Goal: Navigation & Orientation: Find specific page/section

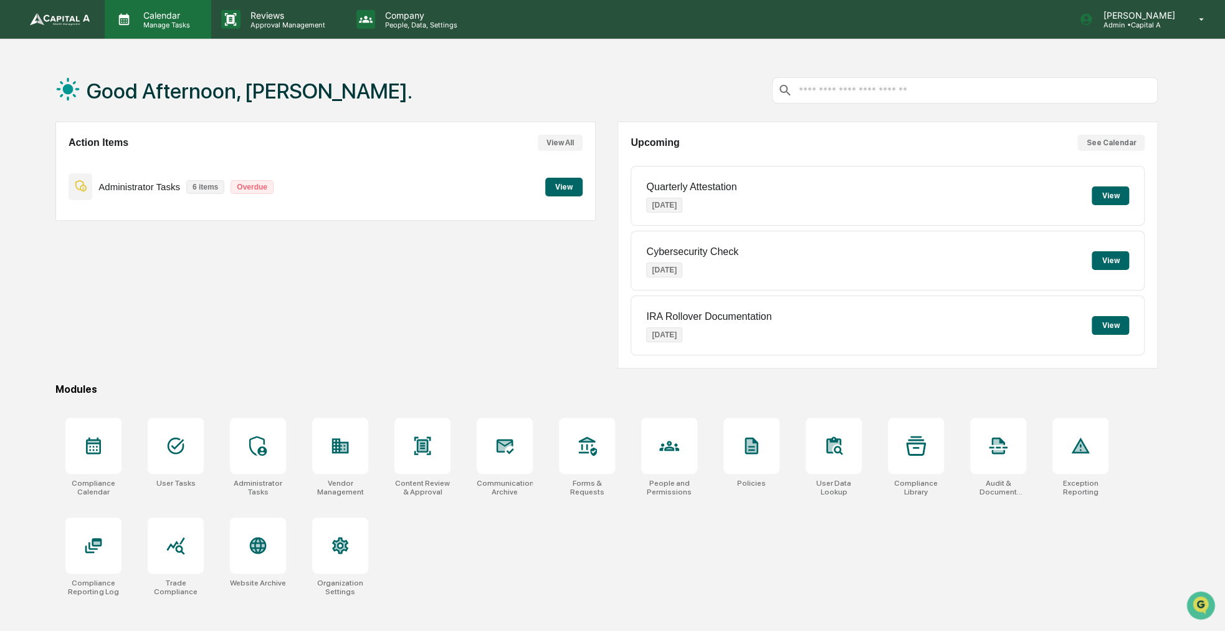
click at [125, 34] on div "Calendar Manage Tasks" at bounding box center [158, 19] width 107 height 39
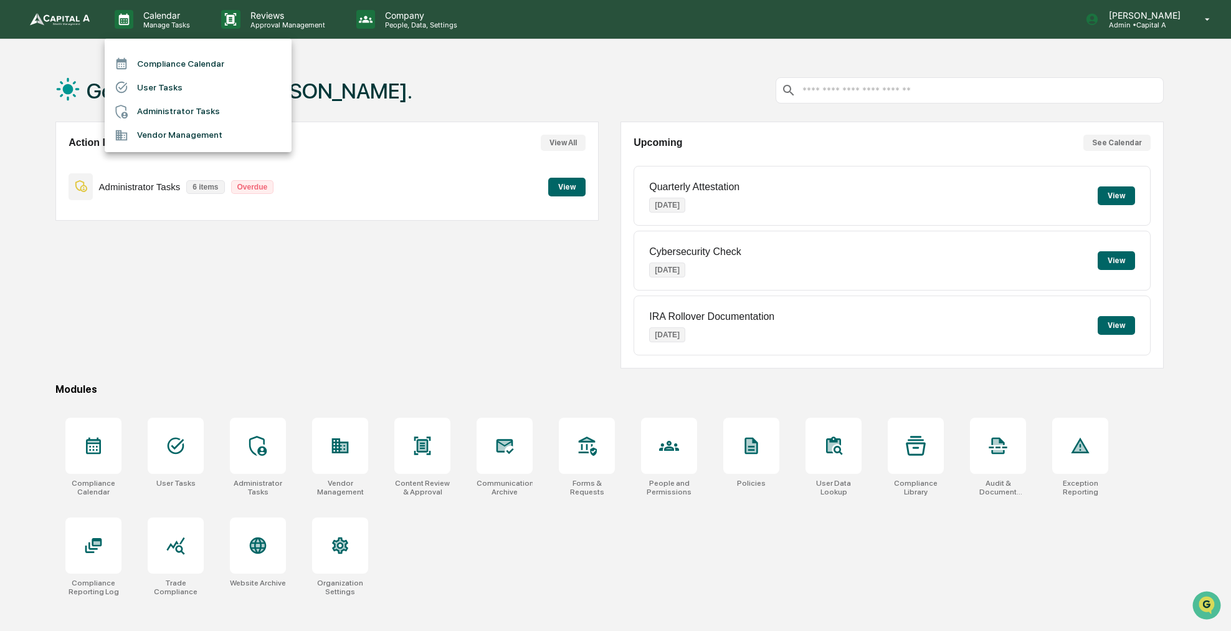
click at [136, 59] on div at bounding box center [126, 64] width 22 height 14
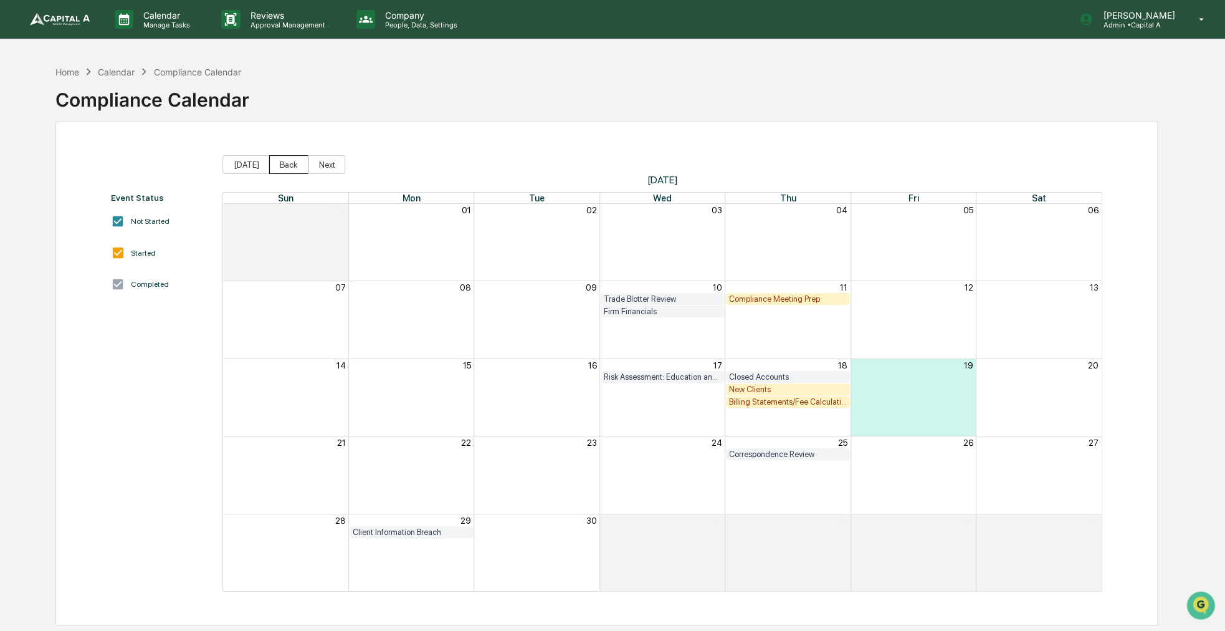
click at [282, 167] on button "Back" at bounding box center [288, 164] width 39 height 19
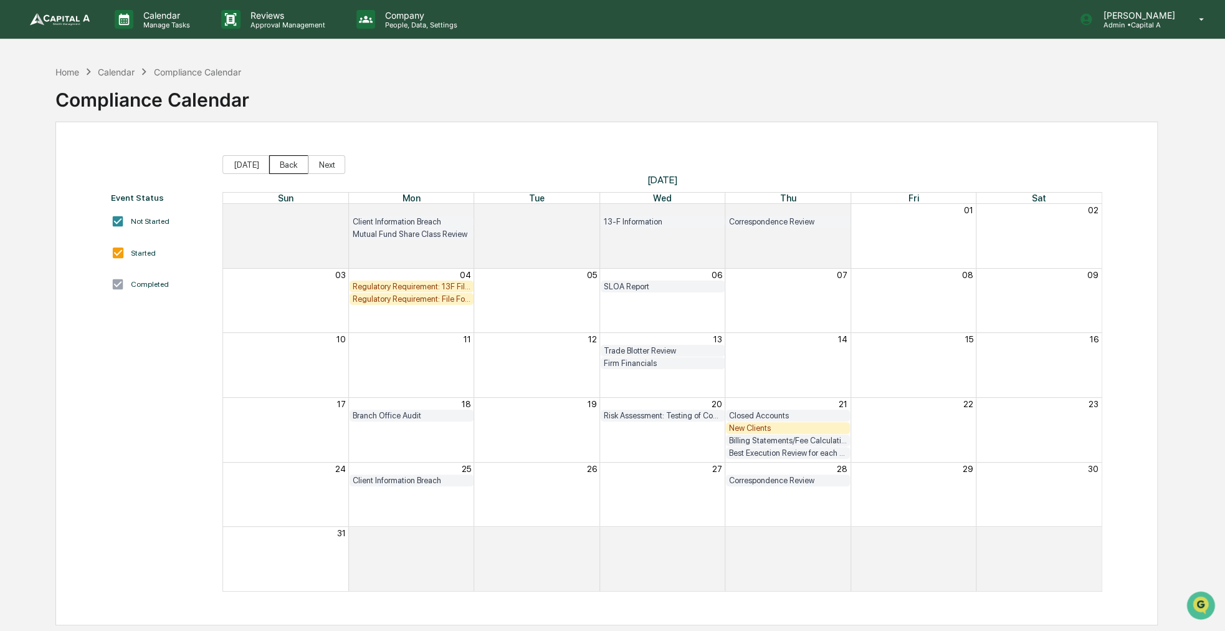
click at [279, 167] on button "Back" at bounding box center [288, 164] width 39 height 19
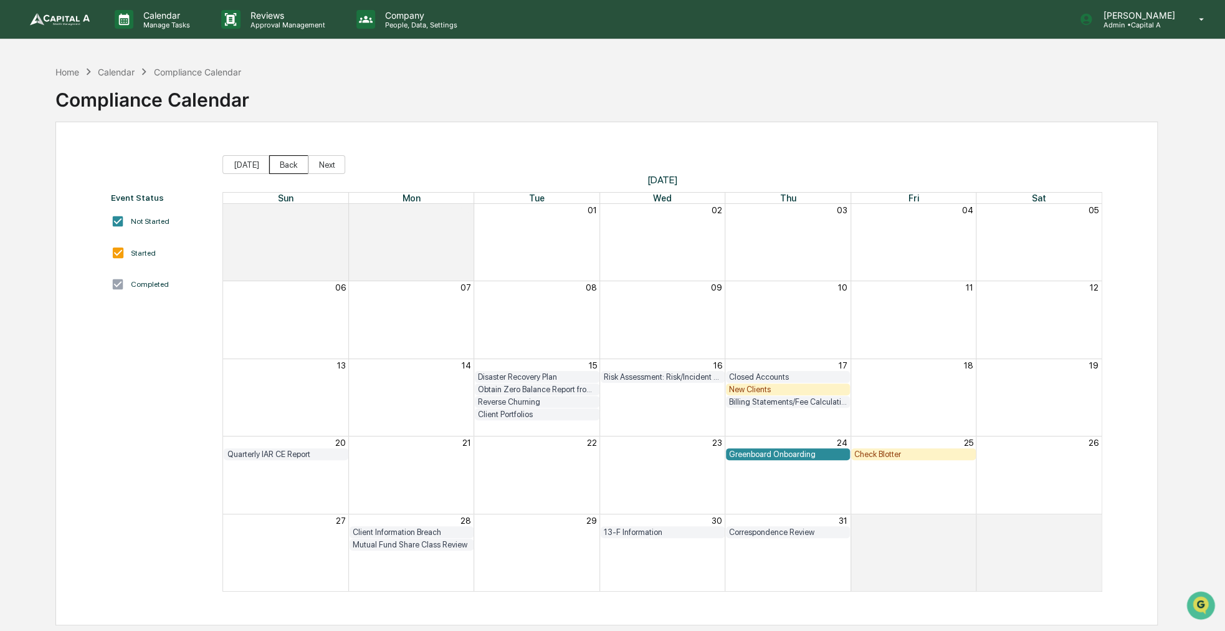
click at [279, 167] on button "Back" at bounding box center [288, 164] width 39 height 19
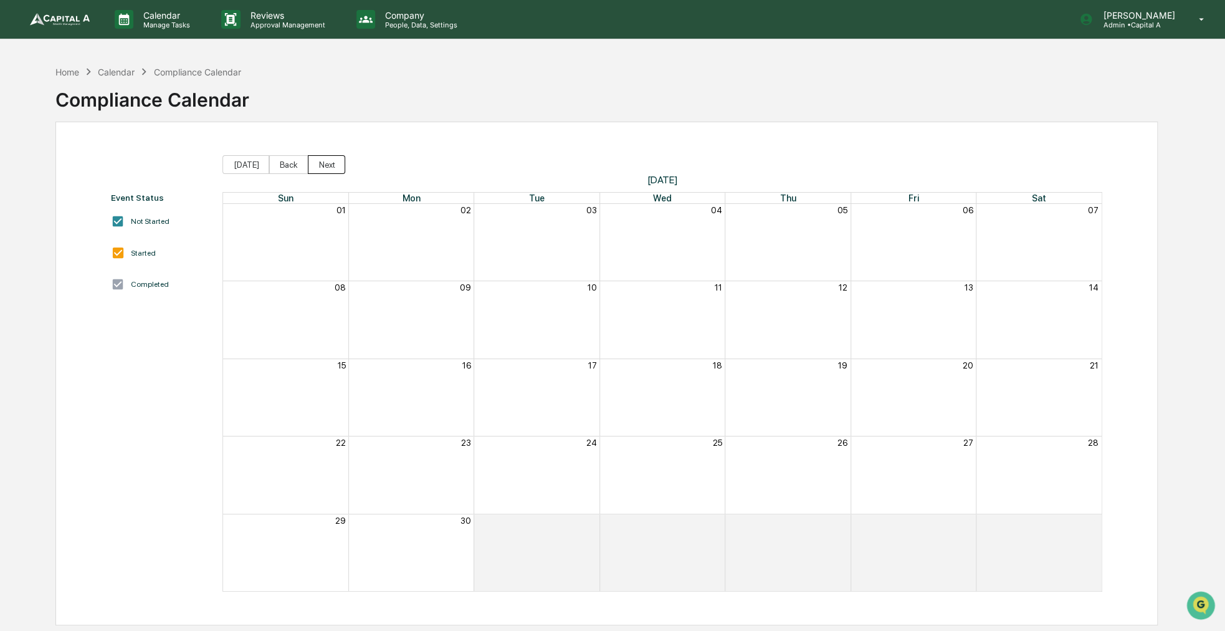
click at [322, 168] on button "Next" at bounding box center [326, 164] width 37 height 19
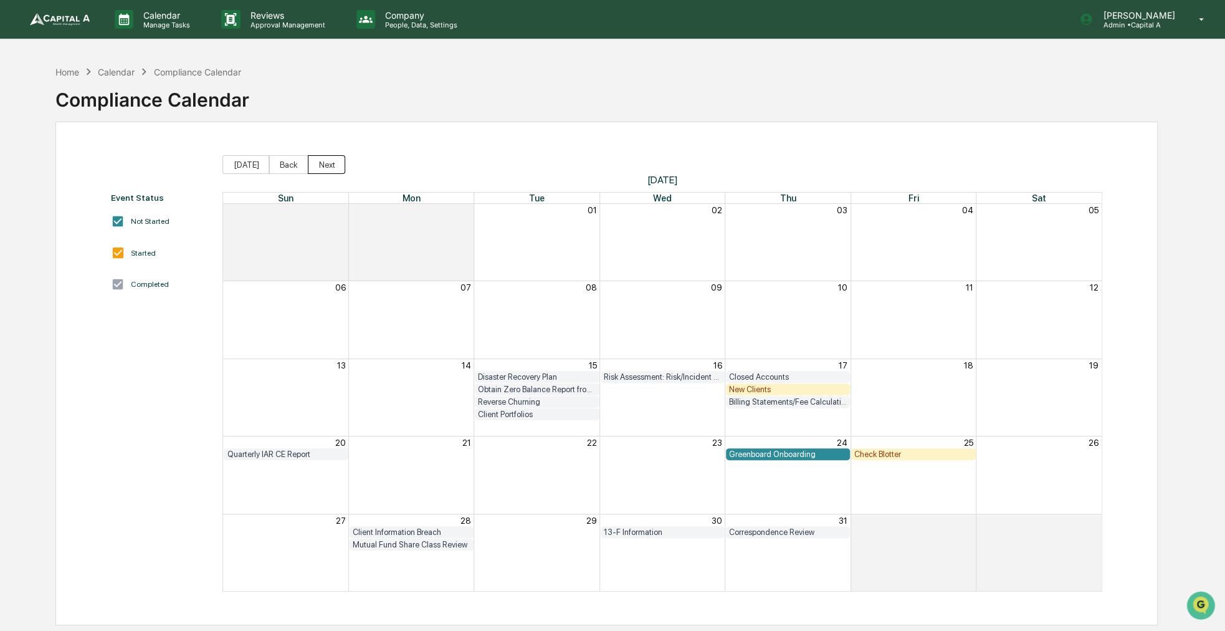
click at [318, 168] on button "Next" at bounding box center [326, 164] width 37 height 19
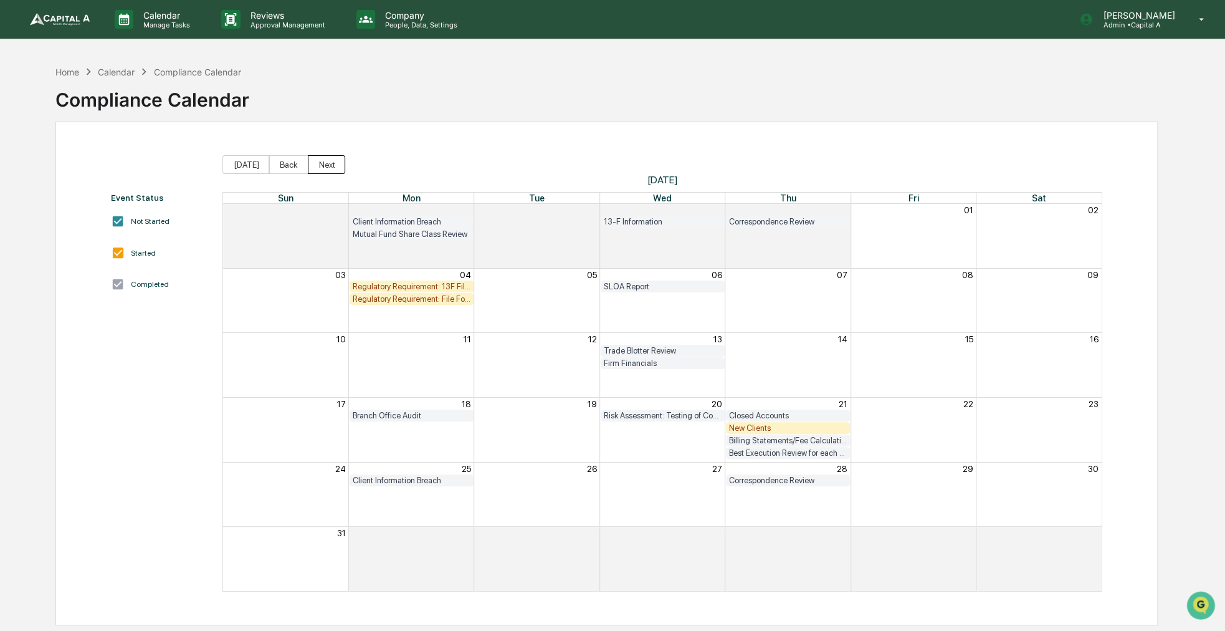
click at [312, 171] on button "Next" at bounding box center [326, 164] width 37 height 19
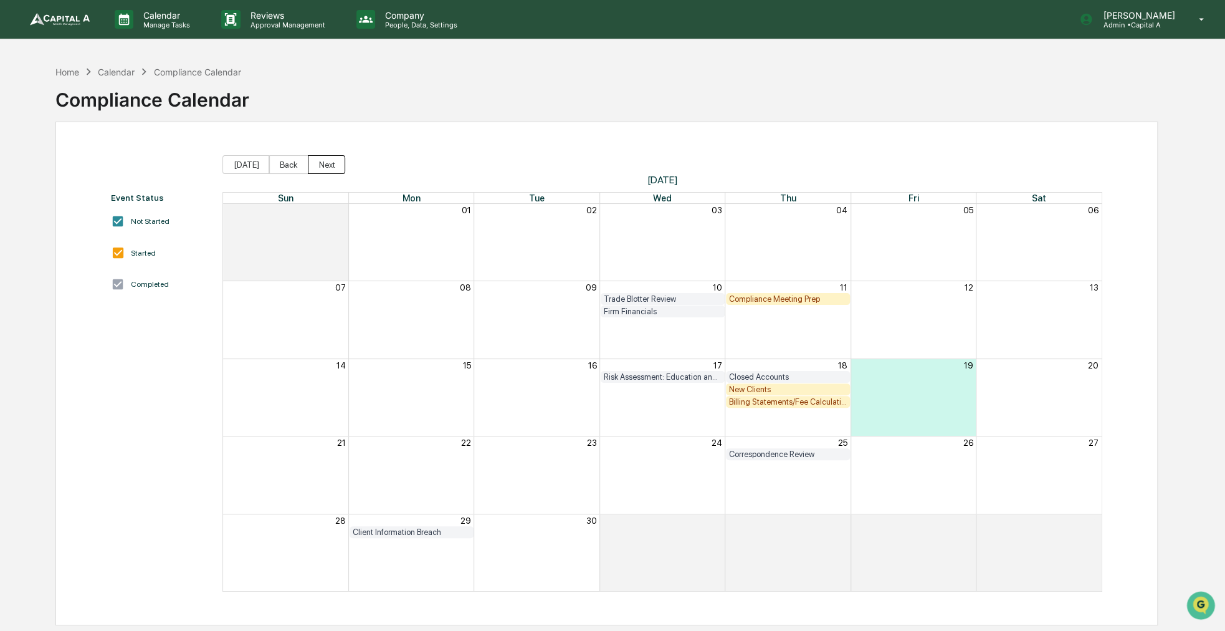
click at [327, 165] on button "Next" at bounding box center [326, 164] width 37 height 19
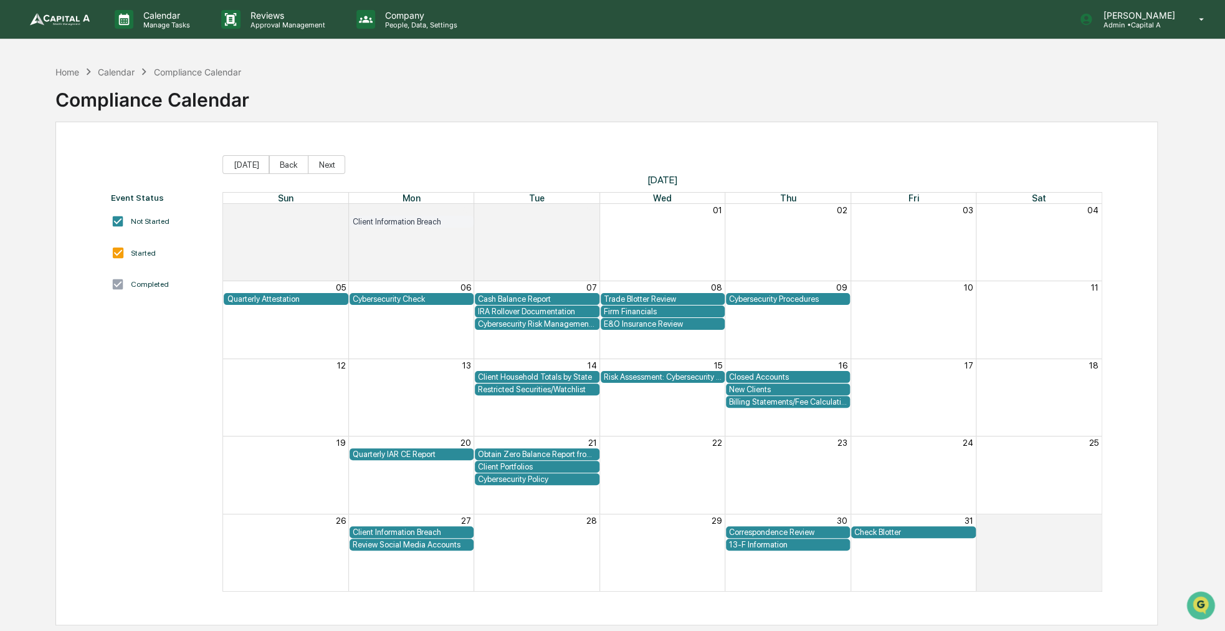
drag, startPoint x: 348, startPoint y: 122, endPoint x: 338, endPoint y: 91, distance: 32.1
click at [338, 91] on div "Home Calendar Compliance Calendar Compliance Calendar" at bounding box center [606, 90] width 1102 height 62
drag, startPoint x: 338, startPoint y: 91, endPoint x: 321, endPoint y: 83, distance: 18.7
click at [321, 83] on div "Home Calendar Compliance Calendar Compliance Calendar" at bounding box center [606, 90] width 1102 height 62
click at [66, 74] on div "Home" at bounding box center [67, 72] width 24 height 11
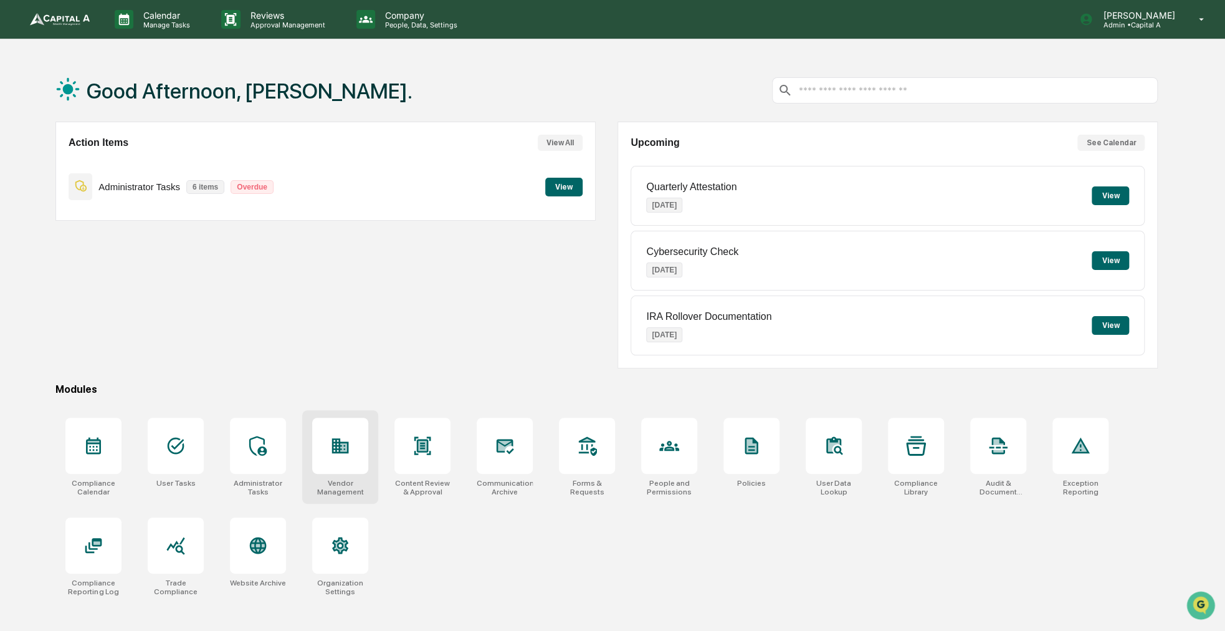
click at [359, 441] on div at bounding box center [340, 446] width 56 height 56
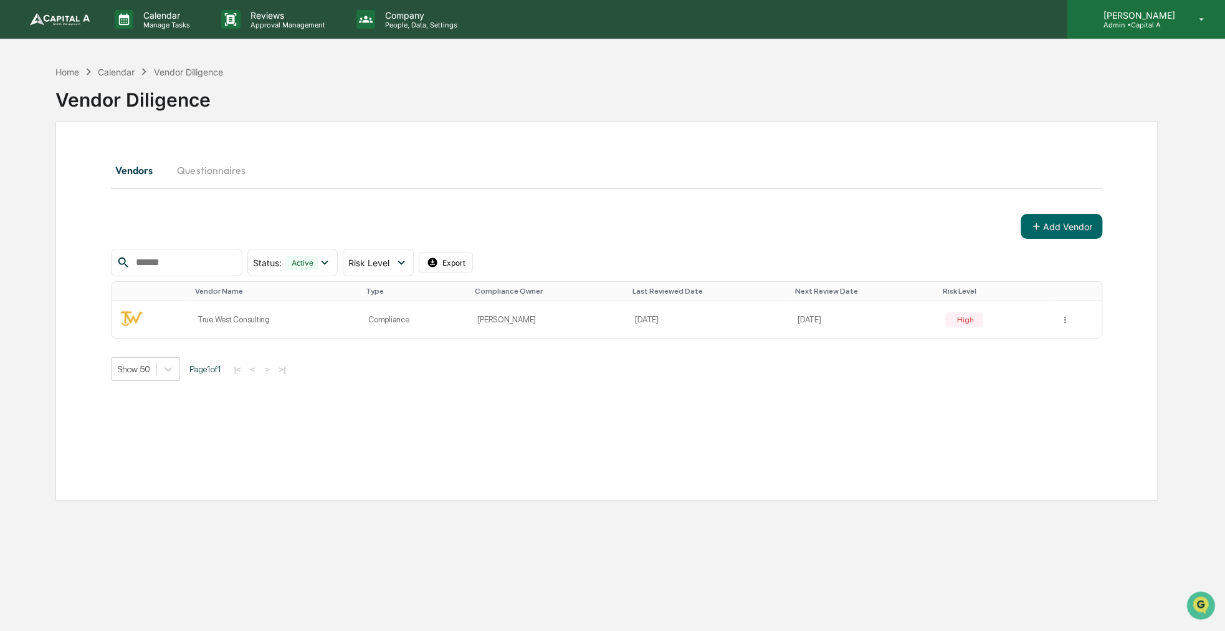
click at [1181, 32] on div "[PERSON_NAME] Admin • Capital A" at bounding box center [1146, 19] width 158 height 39
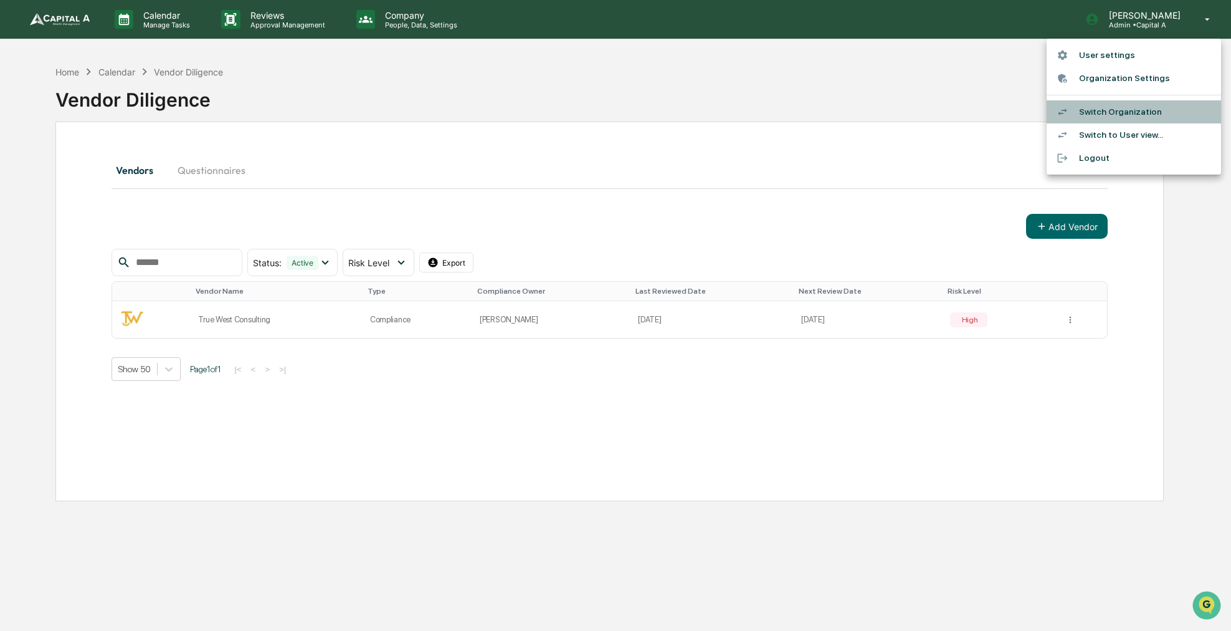
click at [1147, 108] on li "Switch Organization" at bounding box center [1134, 111] width 174 height 23
